Goal: Navigation & Orientation: Find specific page/section

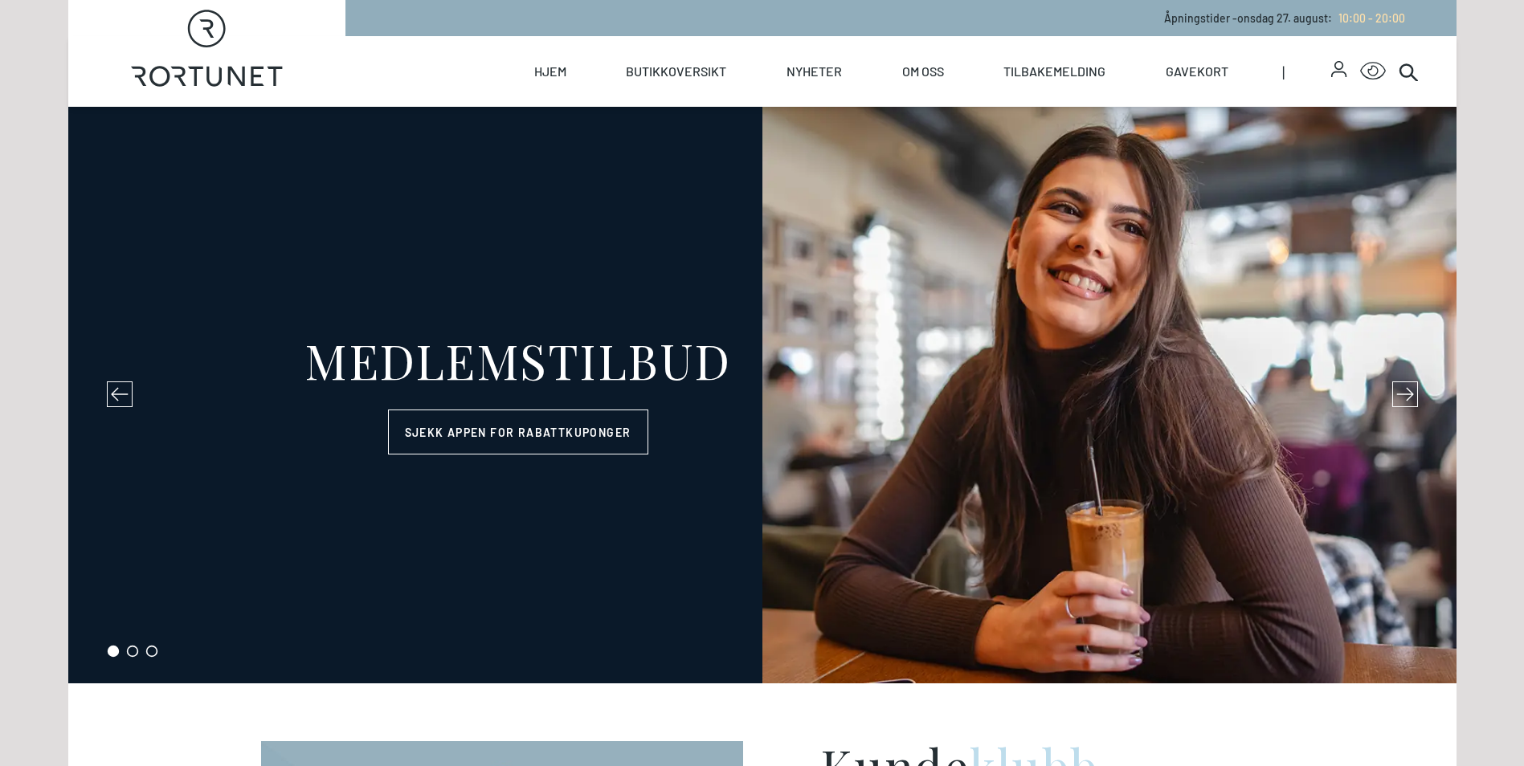
select select "NO"
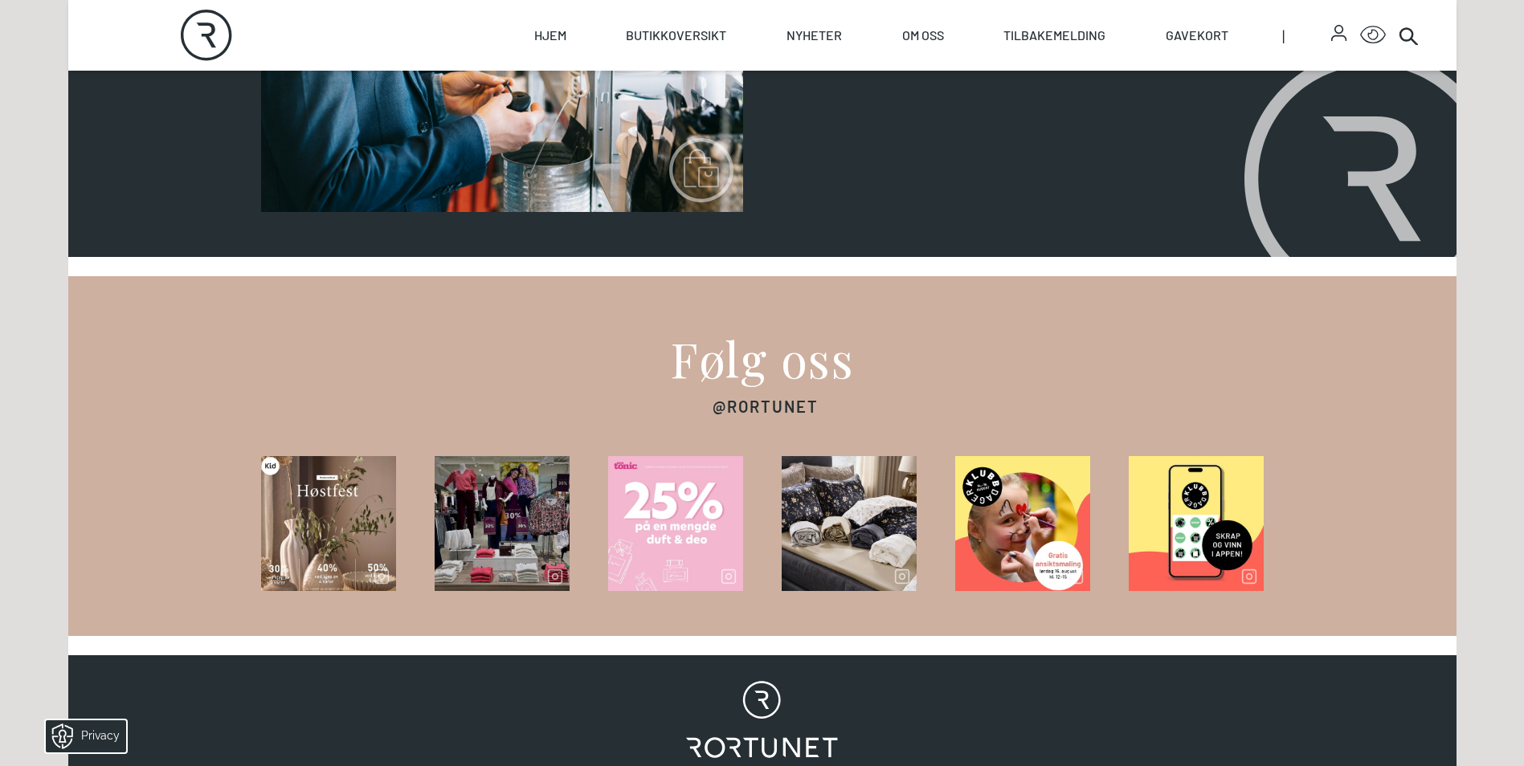
scroll to position [2249, 0]
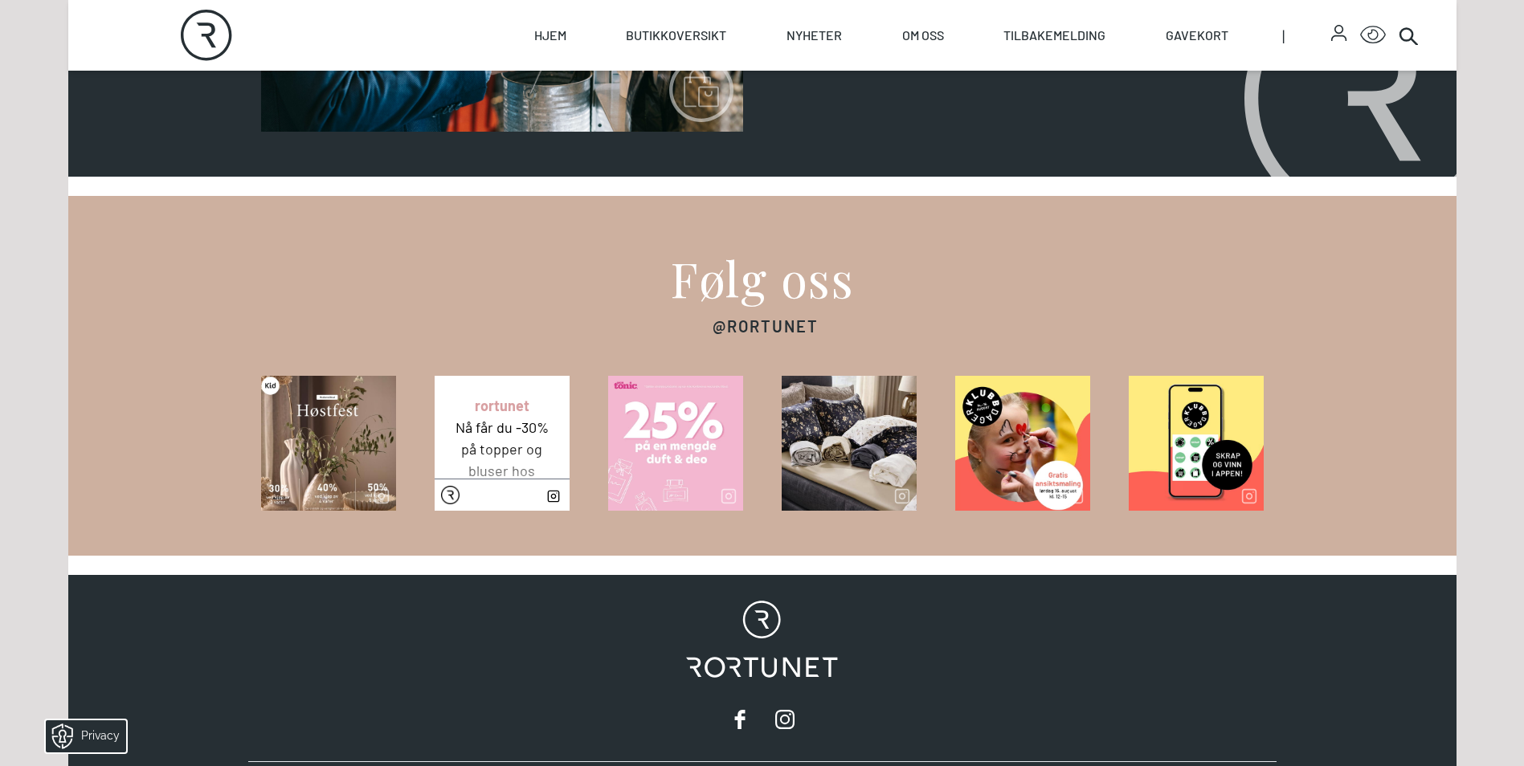
click at [435, 376] on link "View post on Instagram" at bounding box center [435, 376] width 0 height 0
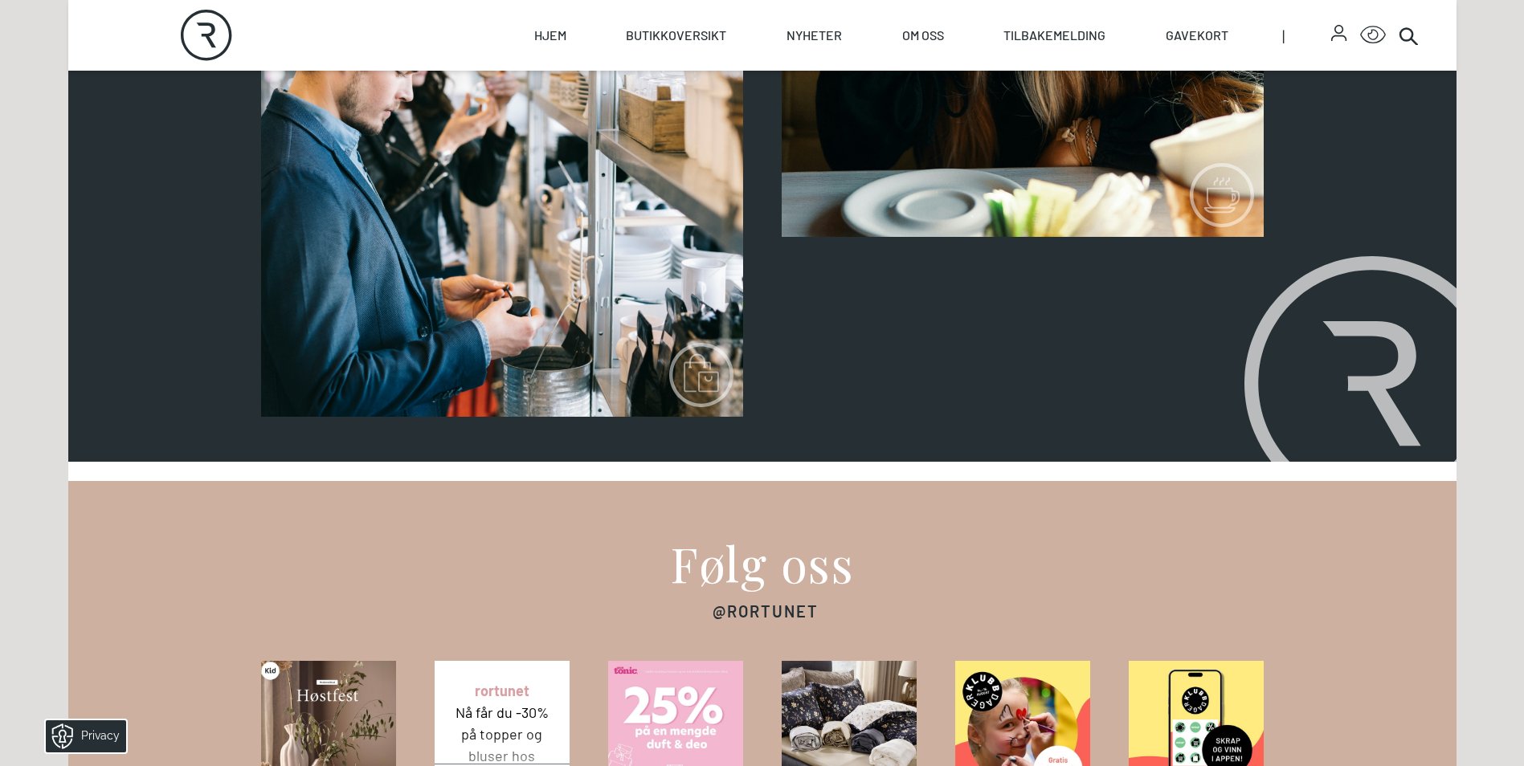
scroll to position [1606, 0]
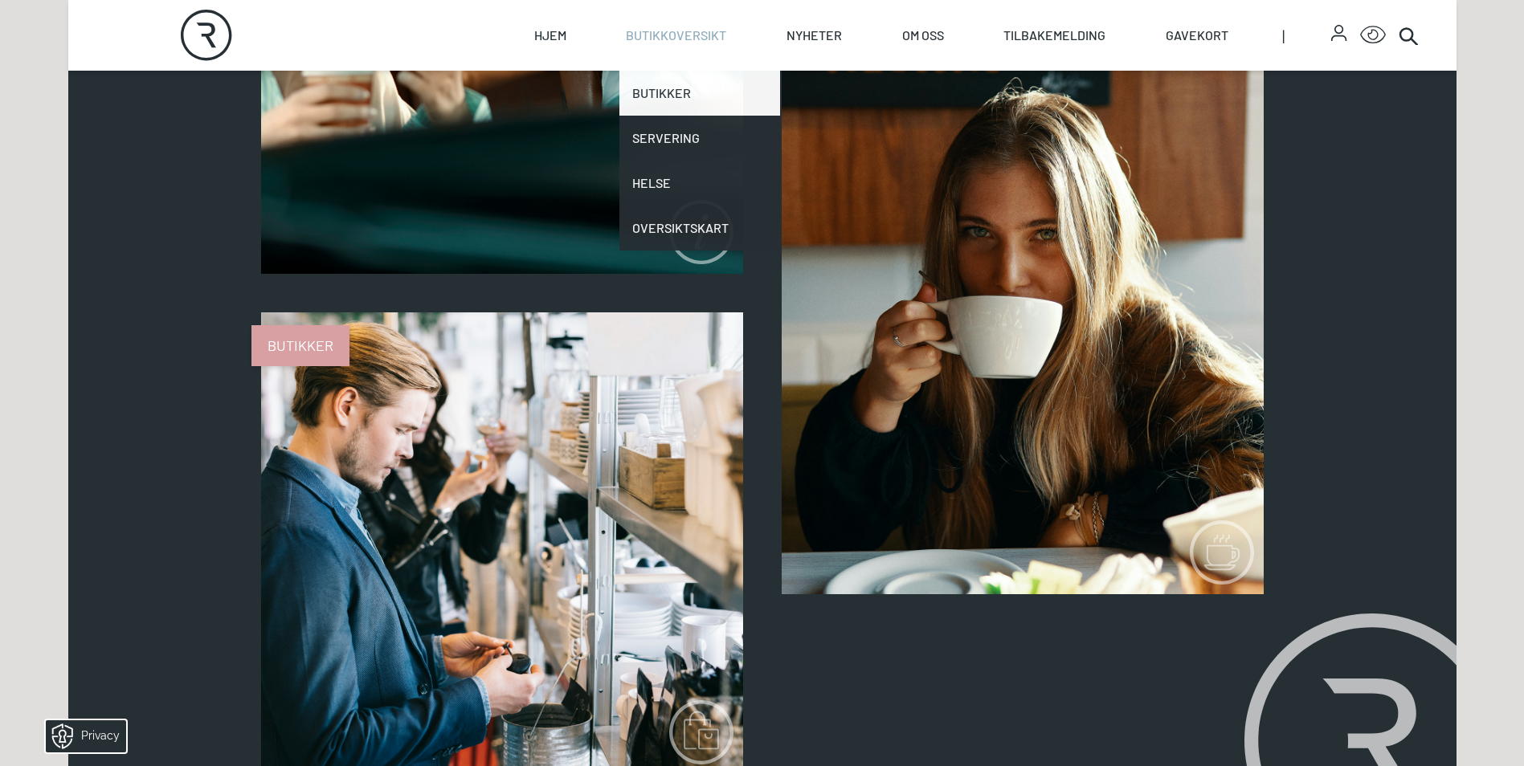
click at [674, 88] on link "Butikker" at bounding box center [699, 93] width 161 height 45
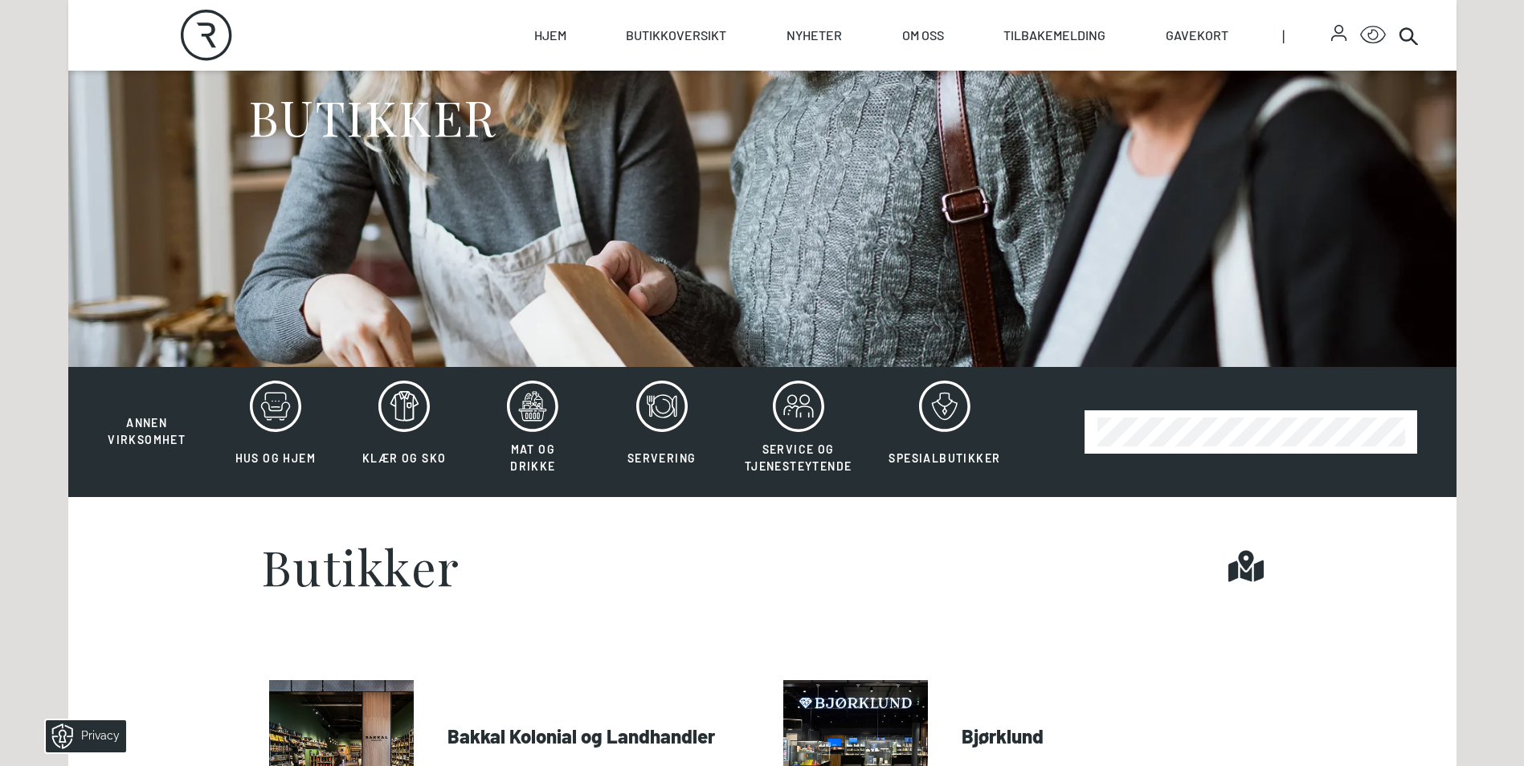
scroll to position [402, 0]
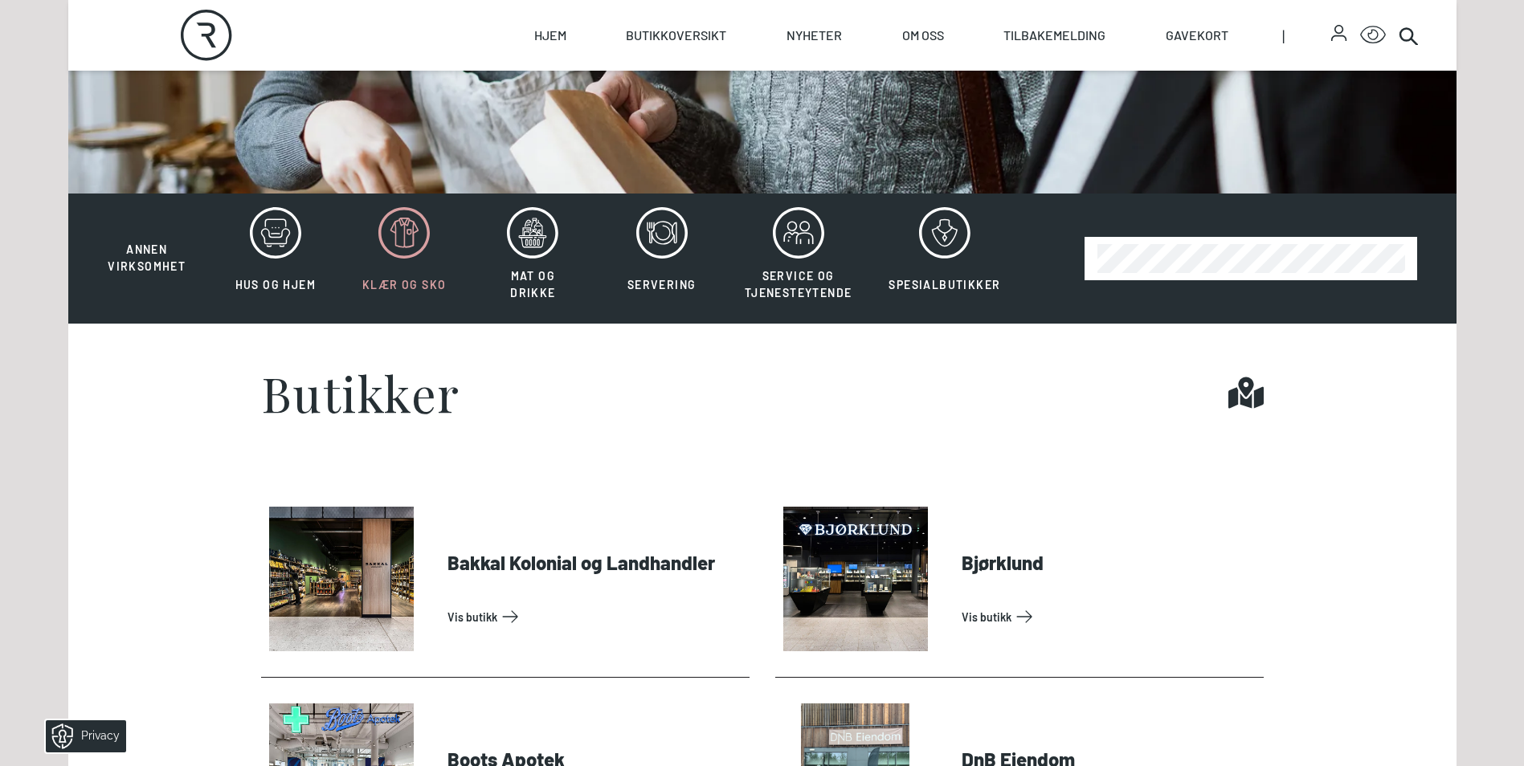
click at [403, 221] on icon at bounding box center [403, 232] width 51 height 51
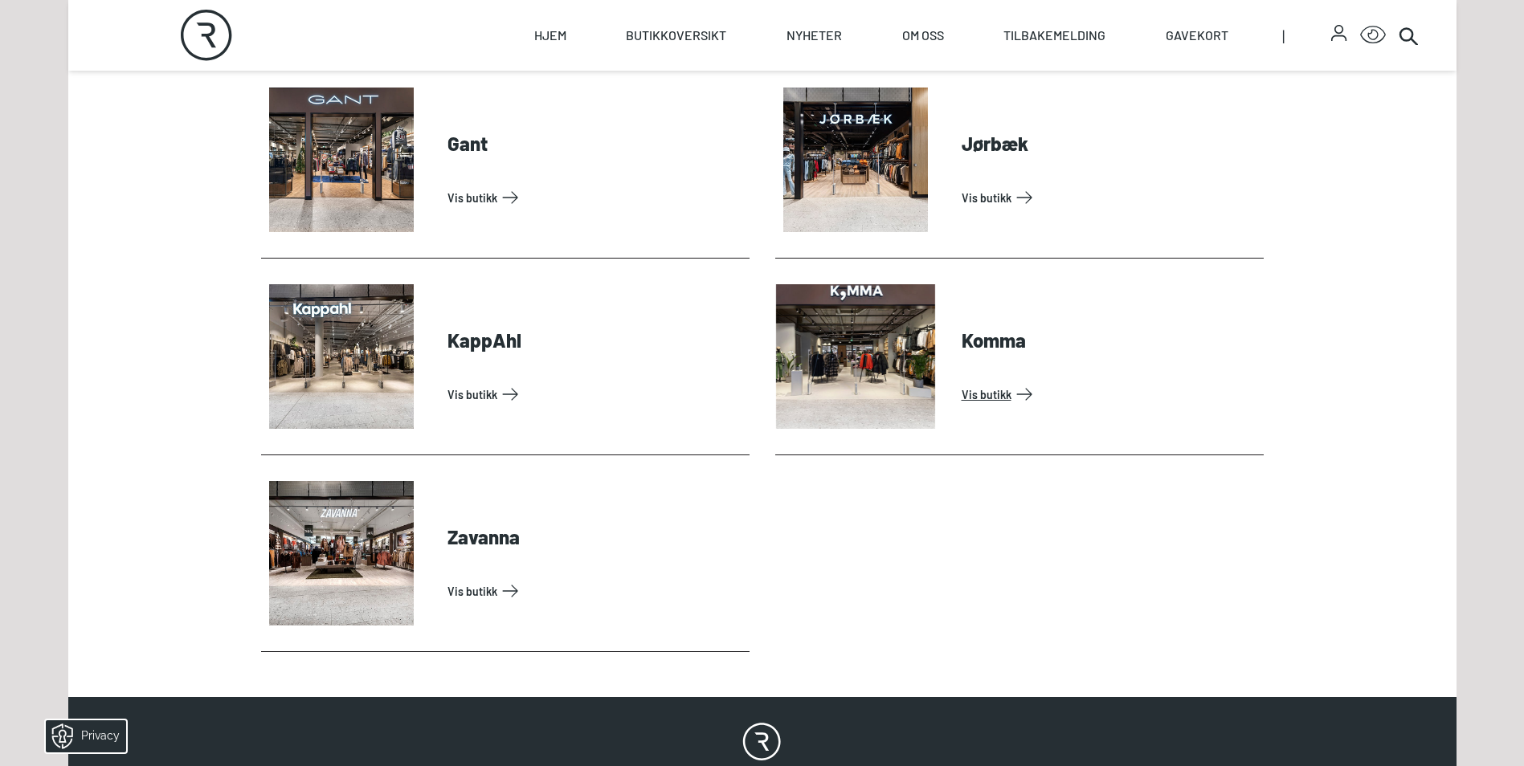
scroll to position [1044, 0]
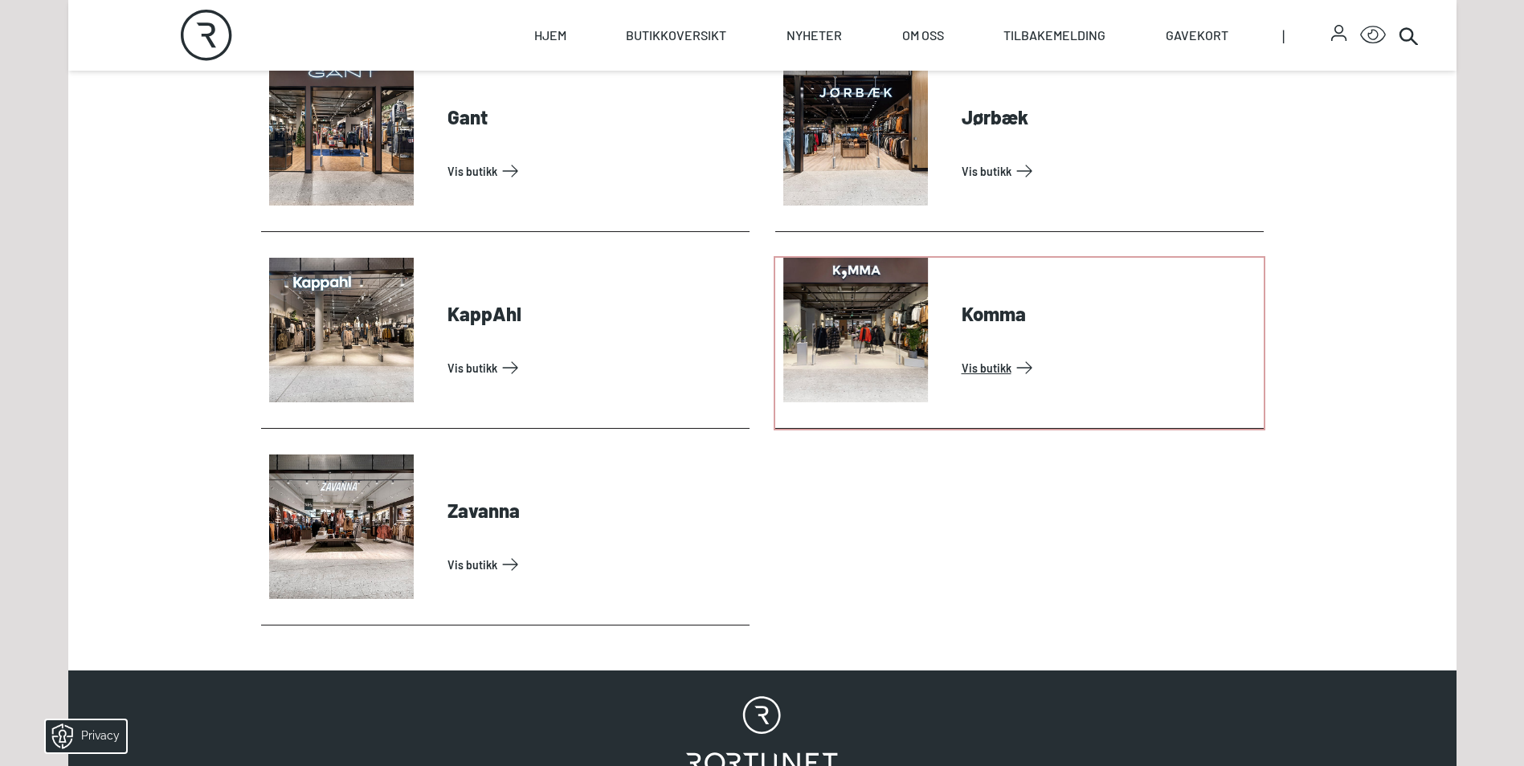
click at [977, 368] on link "Vis butikk" at bounding box center [1109, 368] width 296 height 26
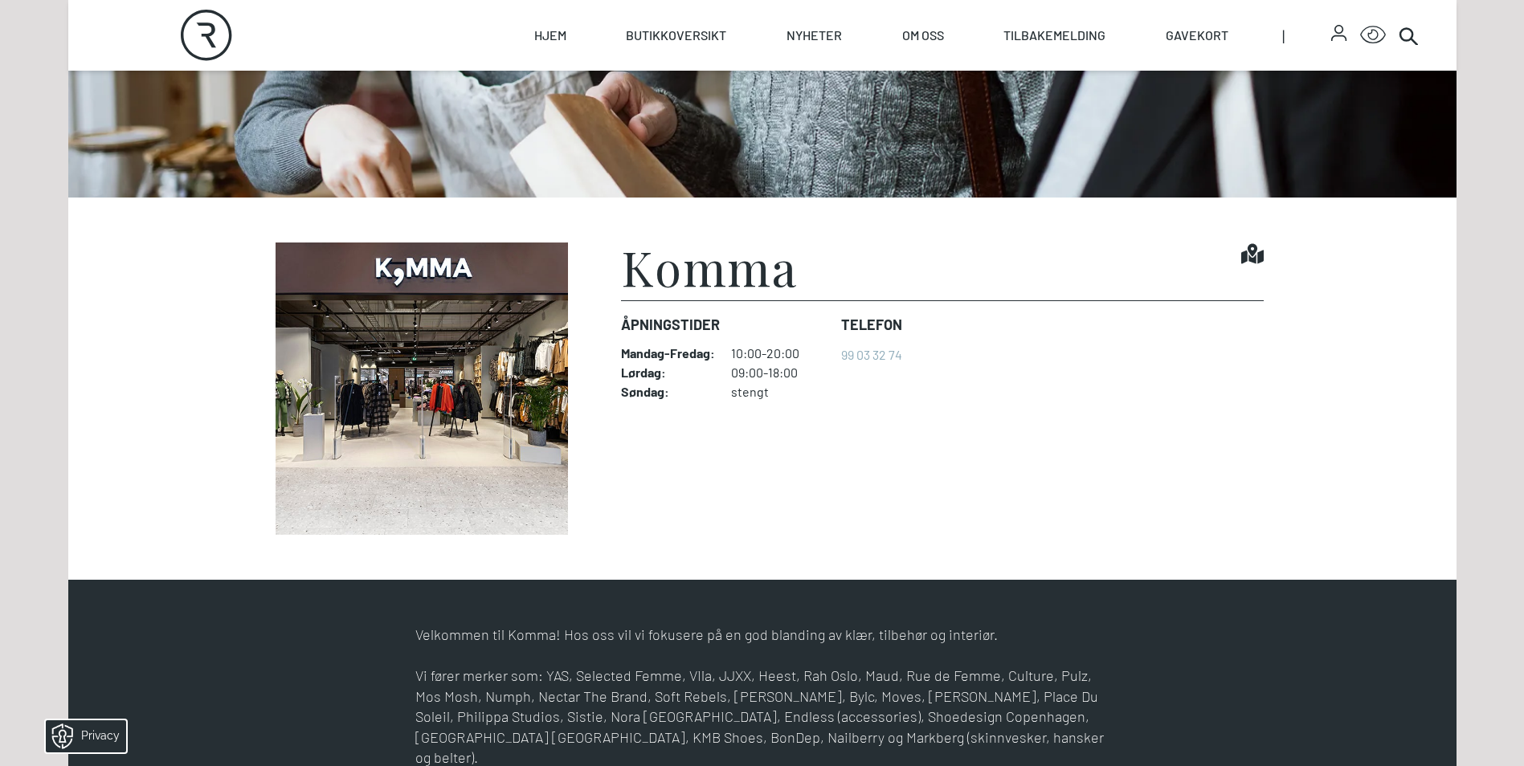
scroll to position [402, 0]
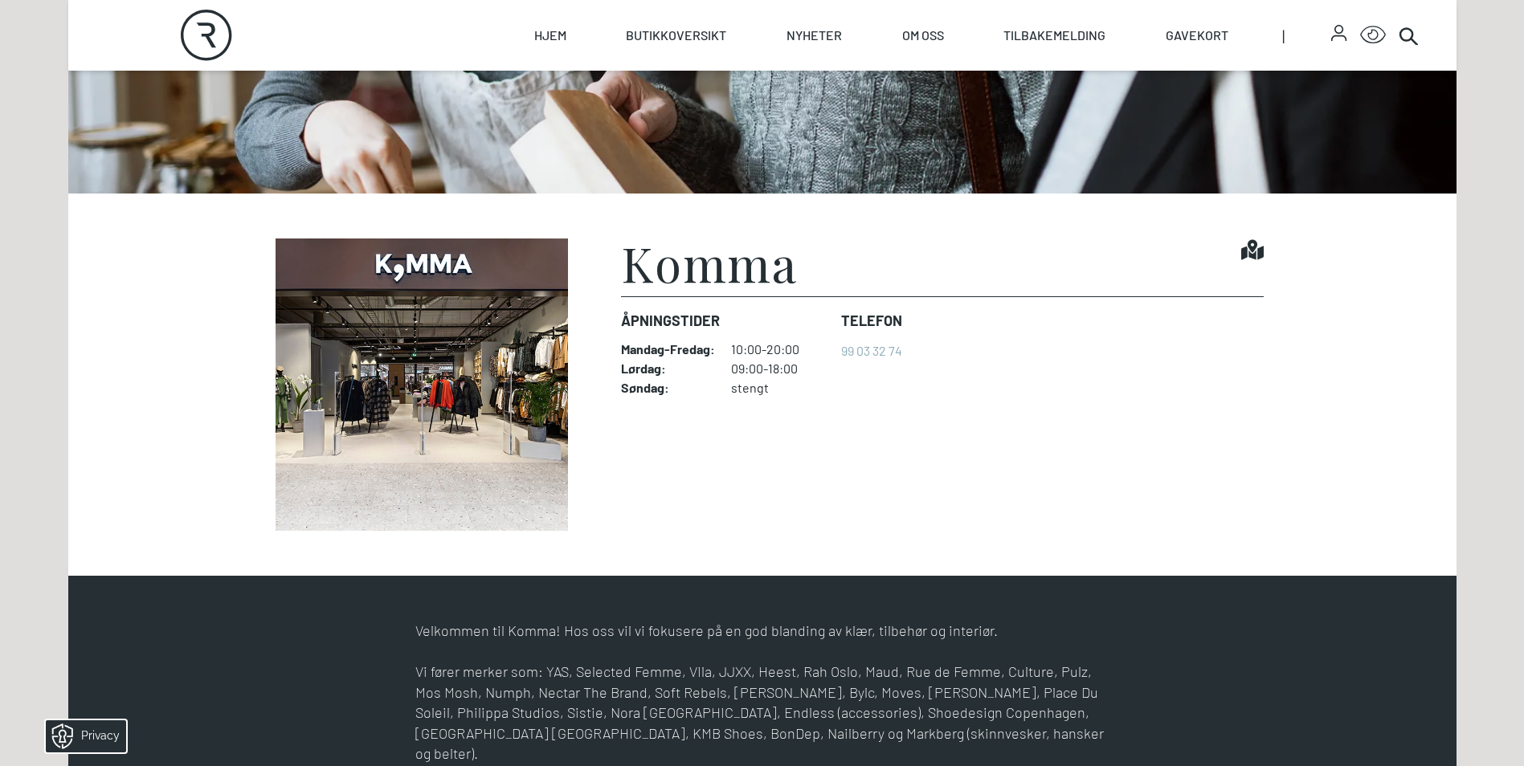
click at [453, 417] on img at bounding box center [421, 385] width 321 height 292
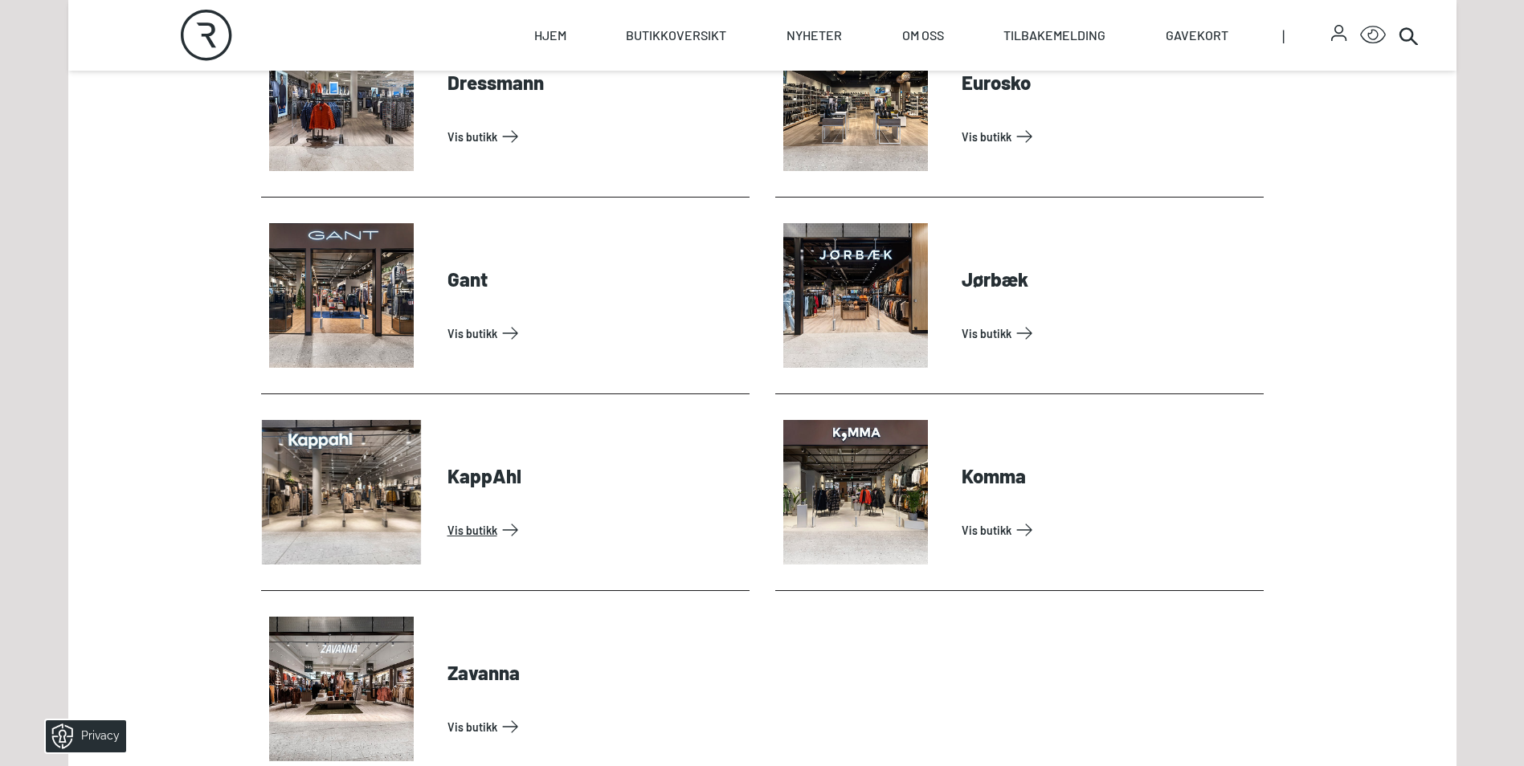
scroll to position [1044, 0]
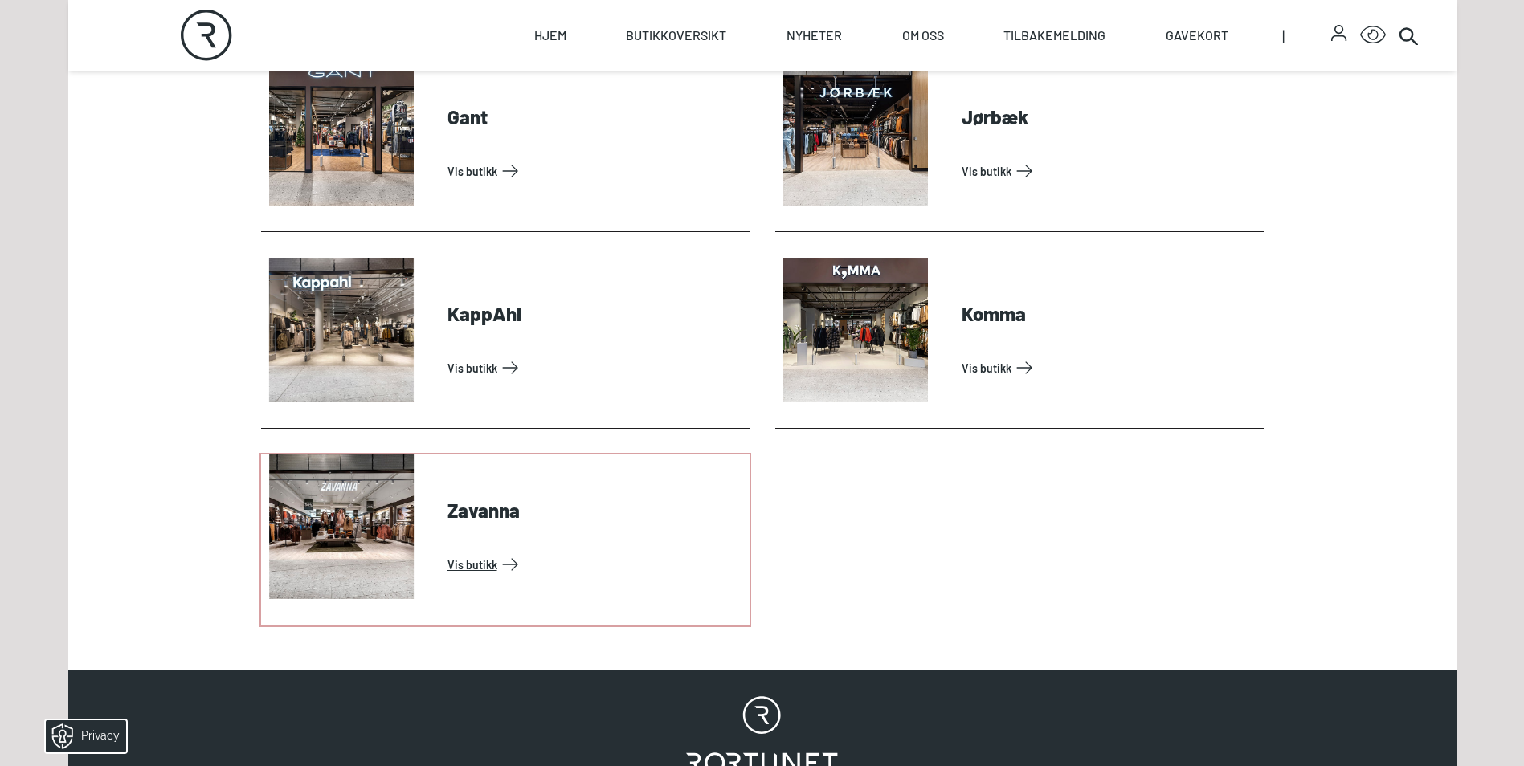
click at [447, 552] on link "Vis butikk" at bounding box center [595, 565] width 296 height 26
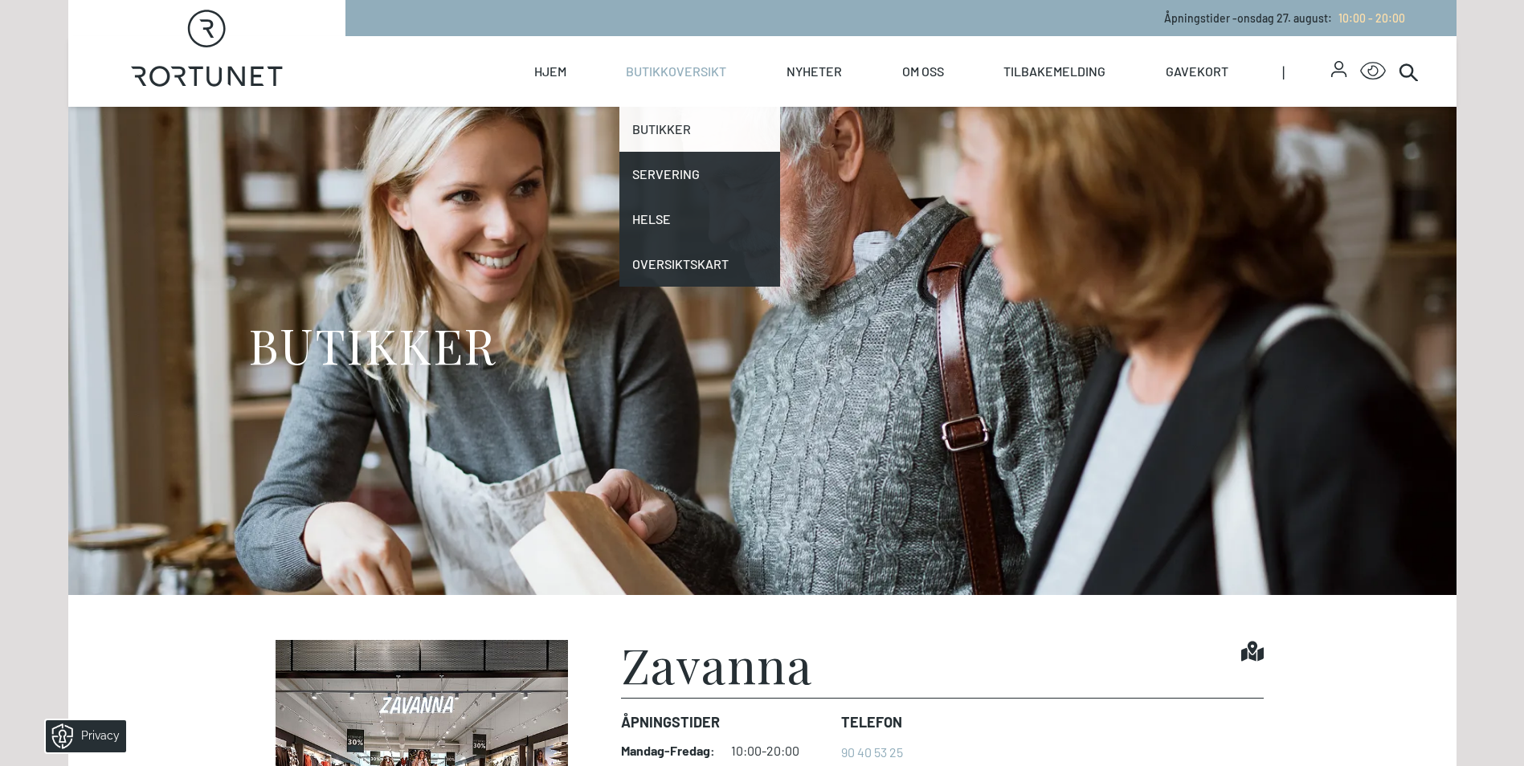
click at [669, 135] on link "Butikker" at bounding box center [699, 129] width 161 height 45
